Goal: Transaction & Acquisition: Purchase product/service

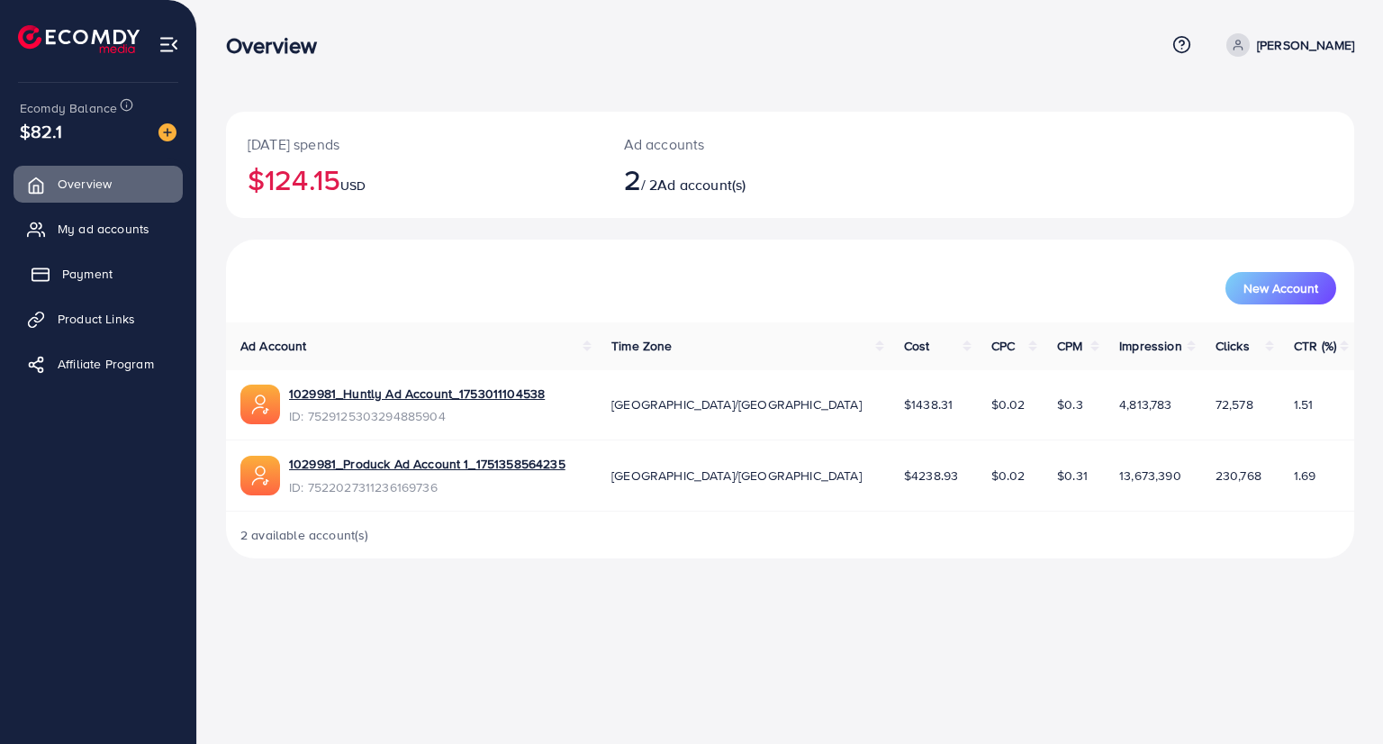
click at [78, 277] on span "Payment" at bounding box center [87, 274] width 50 height 18
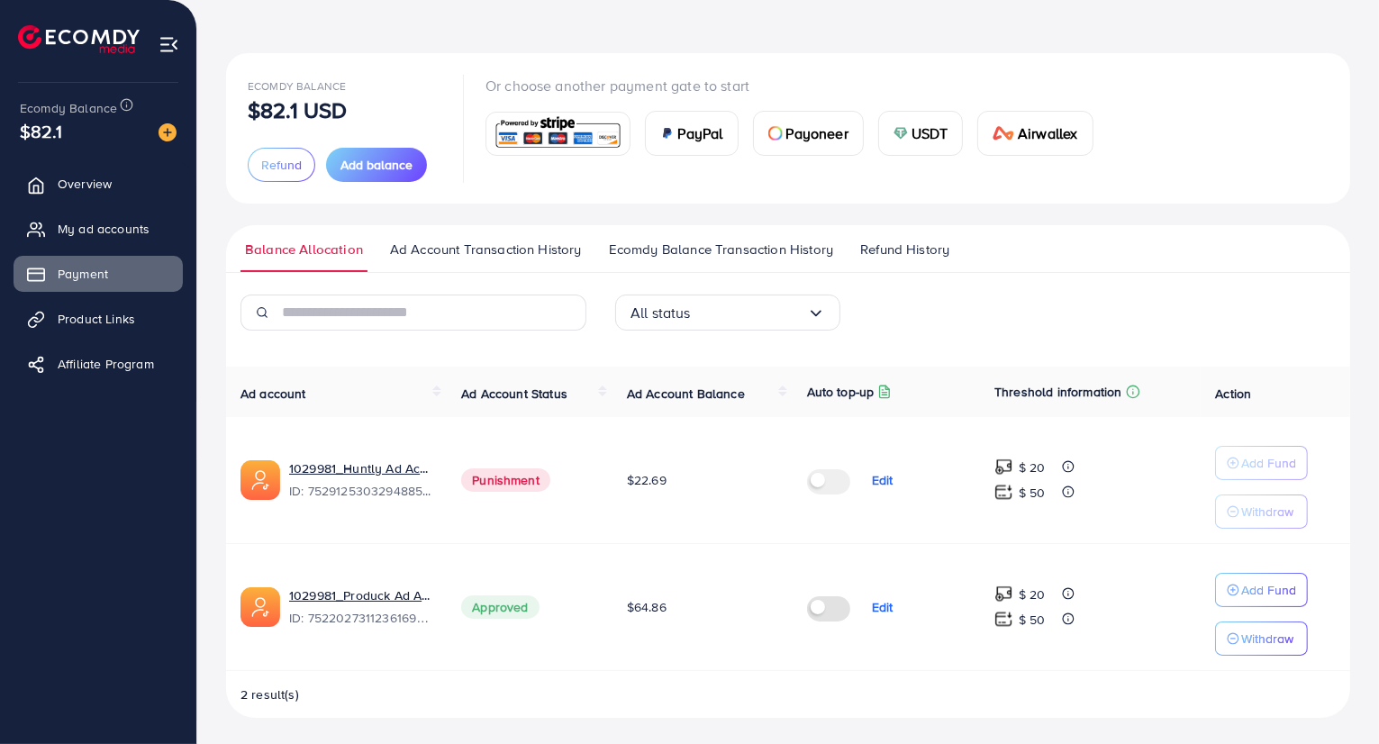
scroll to position [59, 0]
click at [896, 131] on img at bounding box center [900, 132] width 14 height 14
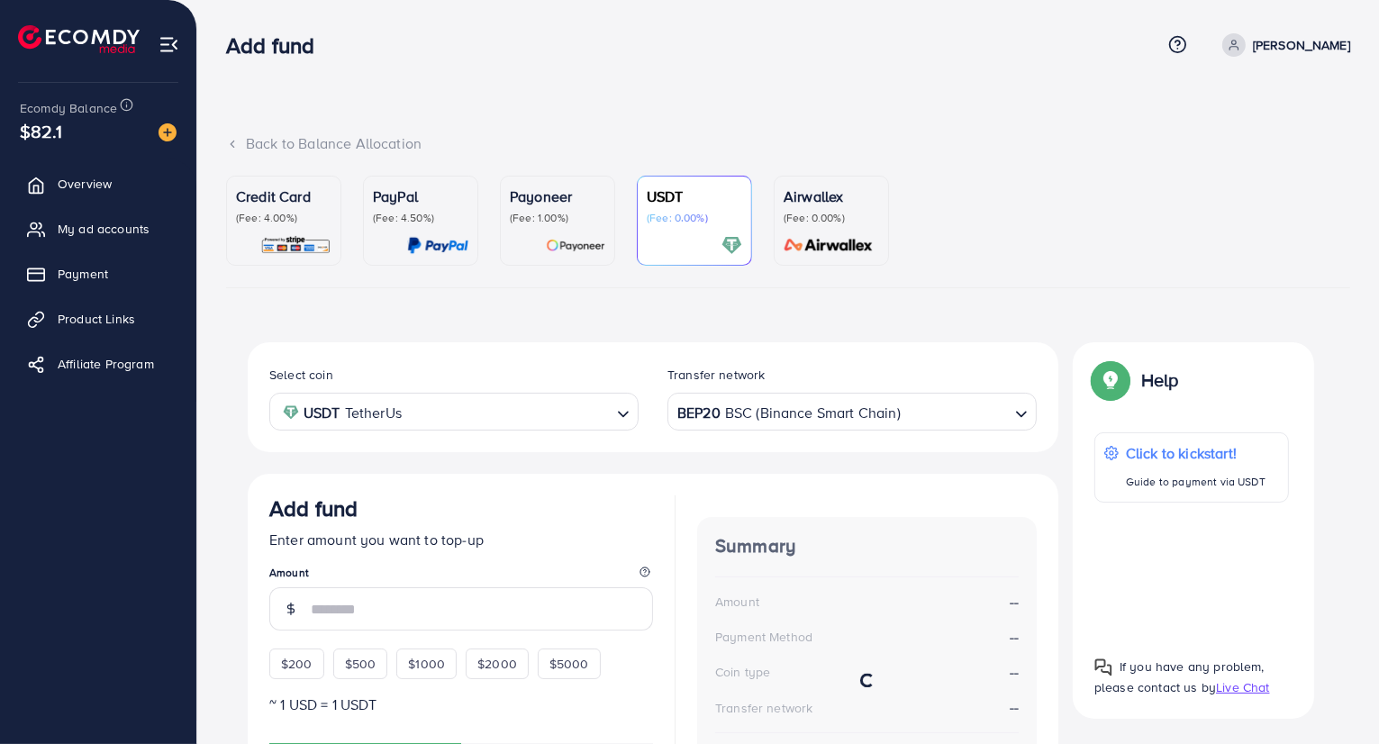
click at [689, 411] on div "BEP20 BSC (Binance Smart Chain)" at bounding box center [842, 410] width 336 height 32
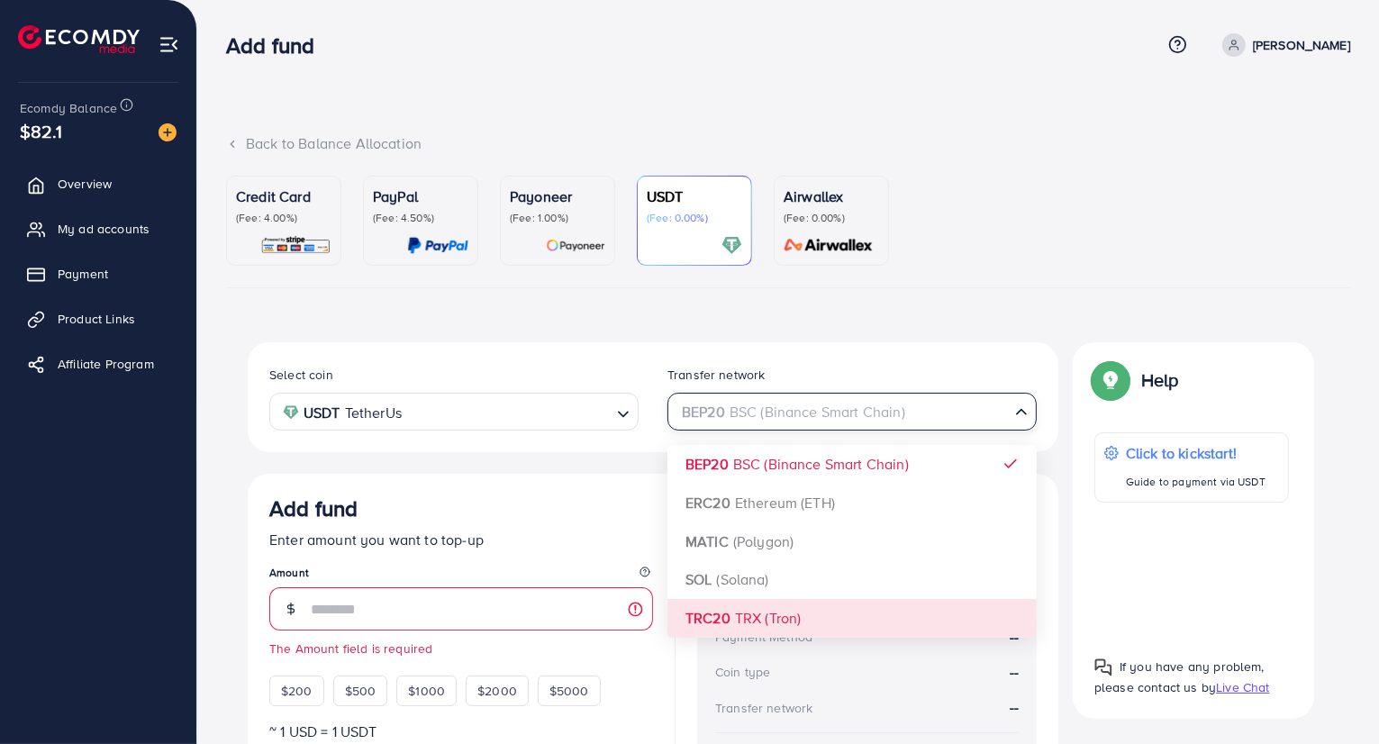
click at [737, 599] on div "Select coin USDT TetherUs Loading... Transfer network BEP20 BSC (Binance Smart …" at bounding box center [653, 639] width 810 height 595
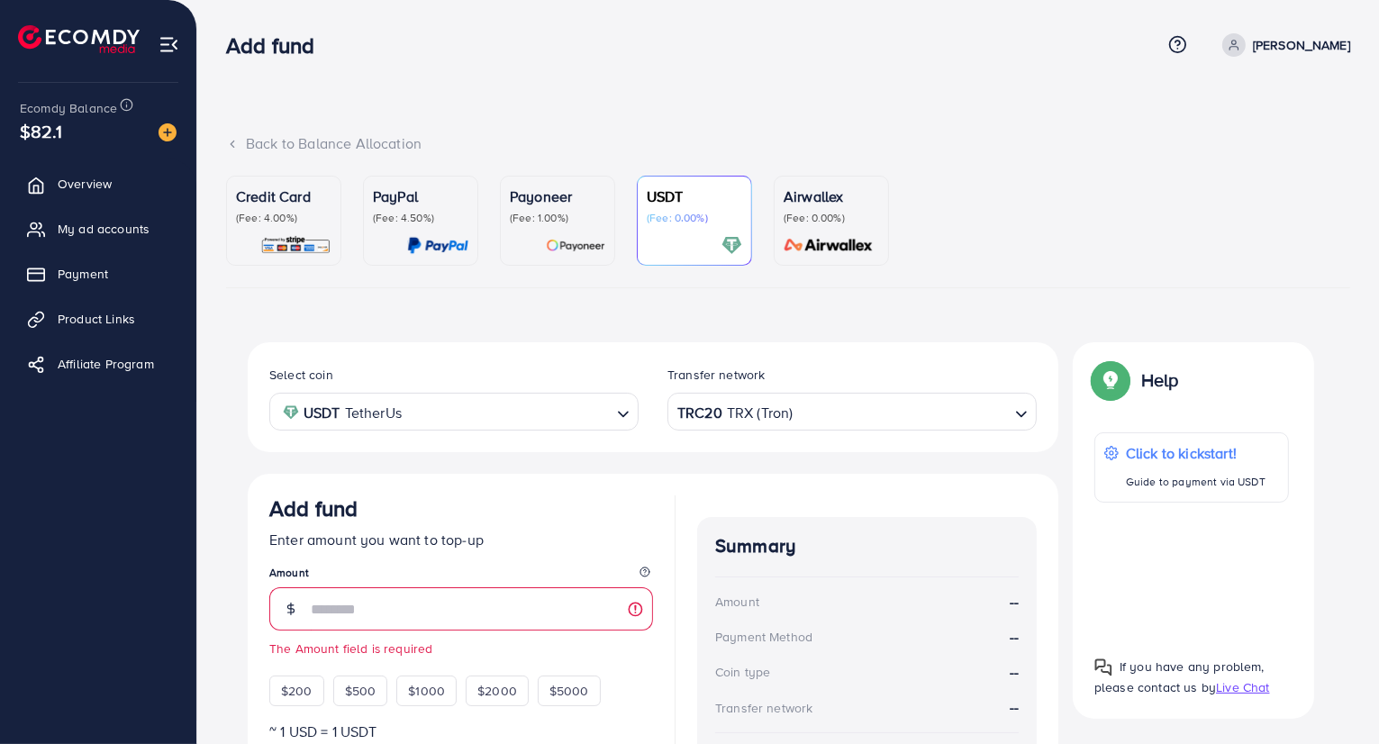
scroll to position [258, 0]
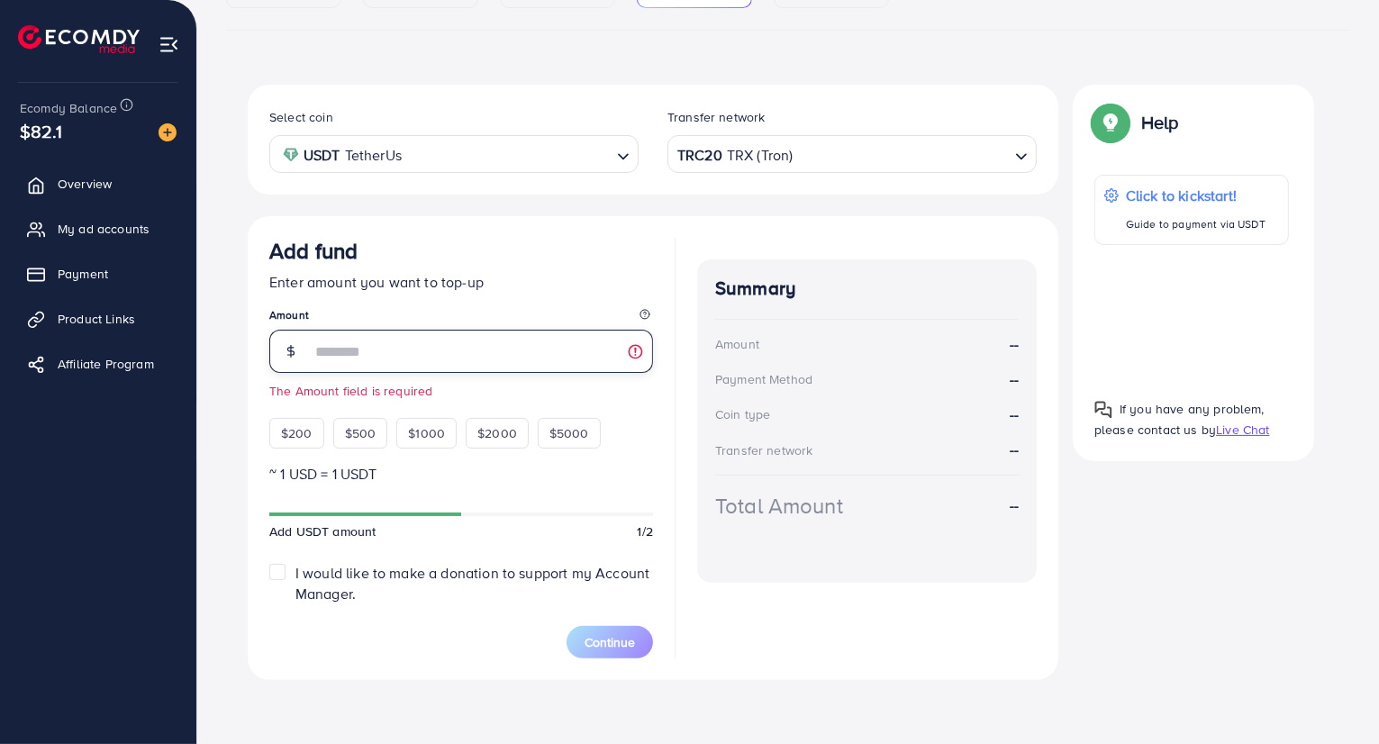
click at [456, 349] on input "number" at bounding box center [482, 351] width 342 height 43
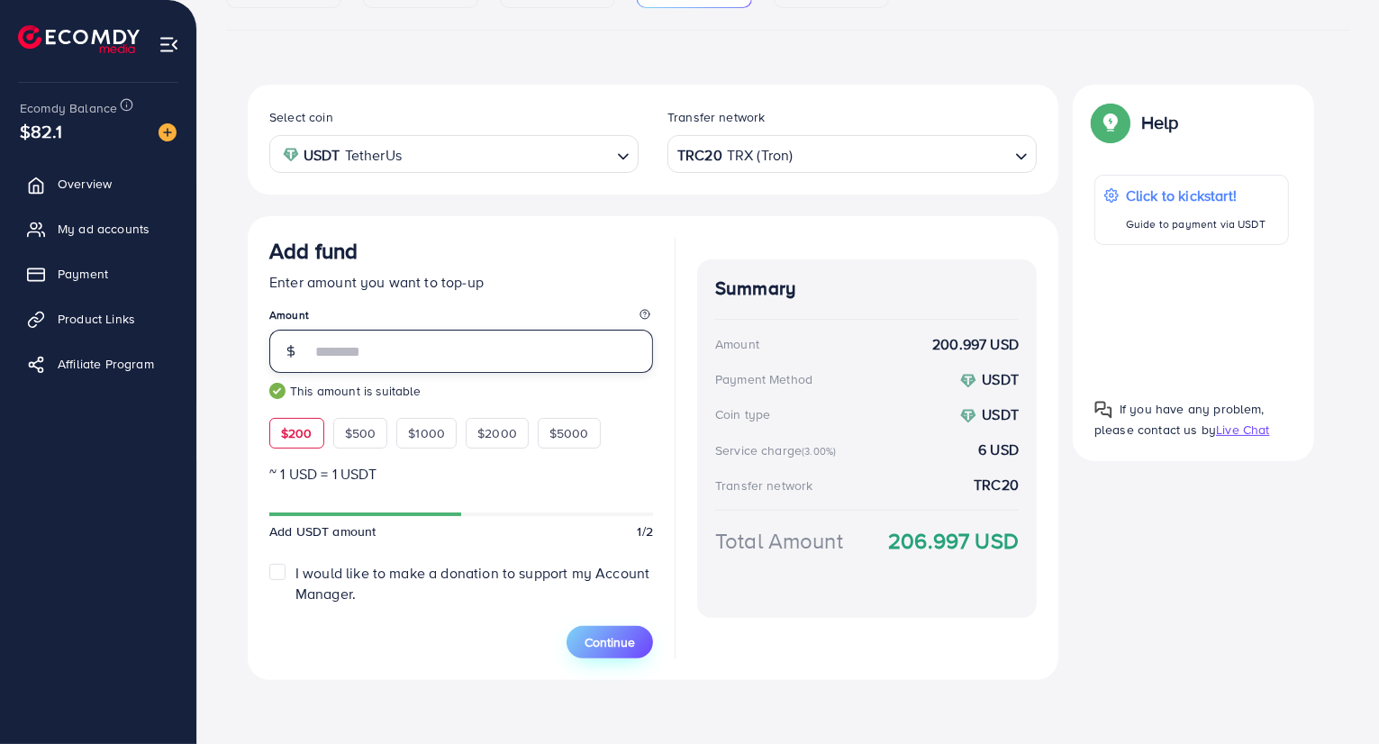
type input "***"
click at [620, 646] on span "Continue" at bounding box center [609, 642] width 50 height 18
